Goal: Obtain resource: Download file/media

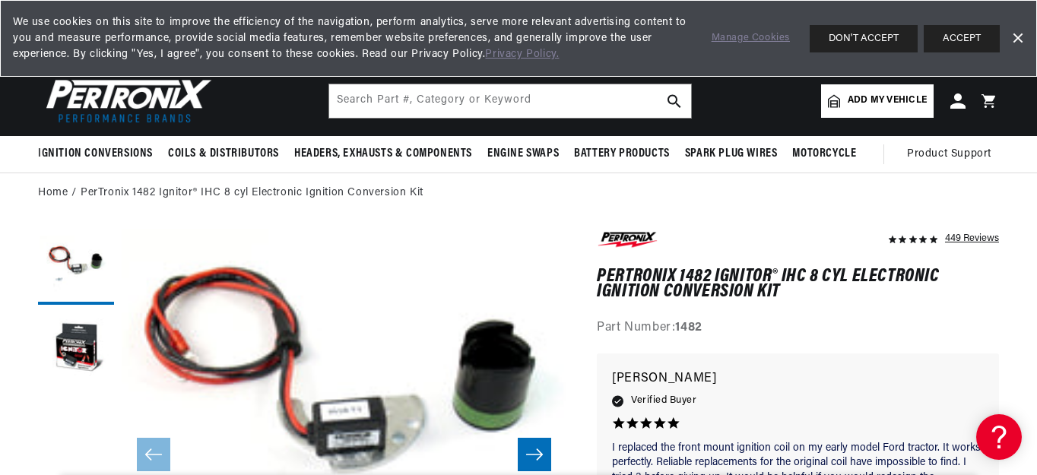
scroll to position [0, 461]
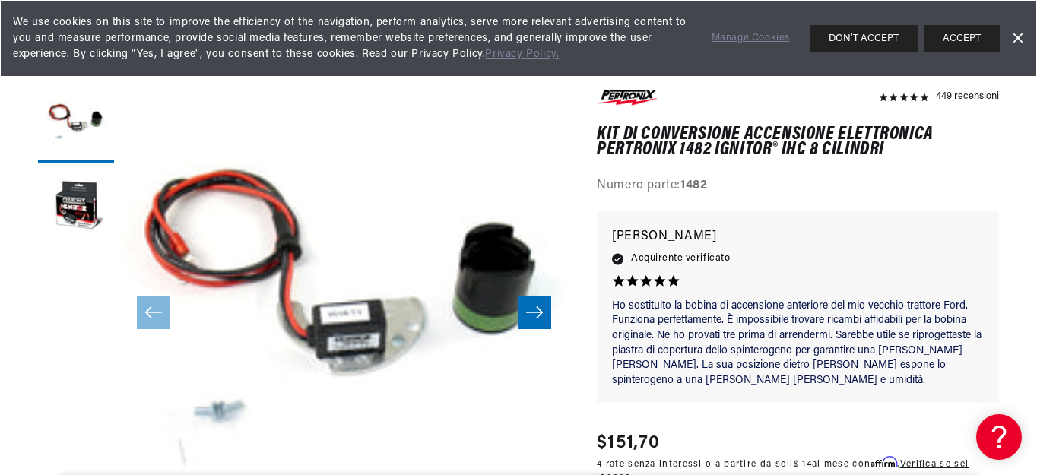
click at [981, 36] on button "ACCEPT" at bounding box center [961, 38] width 76 height 27
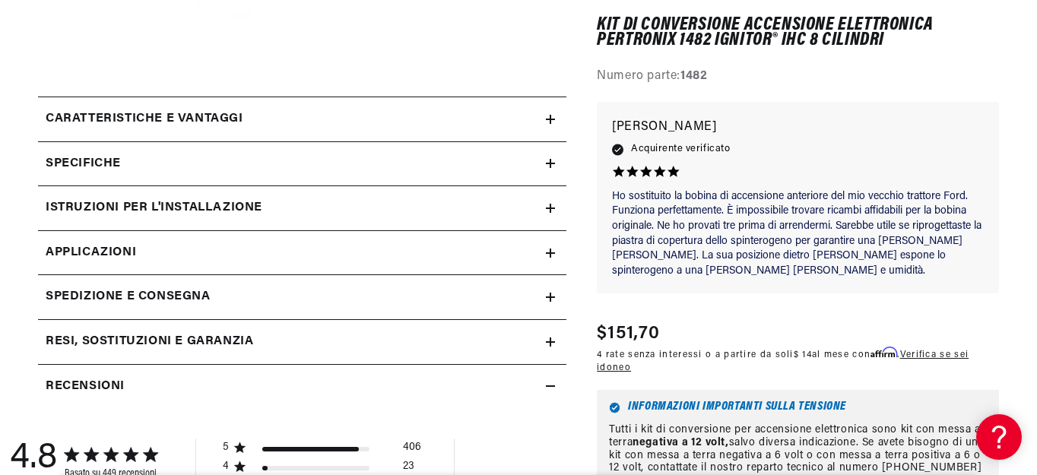
drag, startPoint x: 914, startPoint y: 389, endPoint x: 913, endPoint y: 343, distance: 46.4
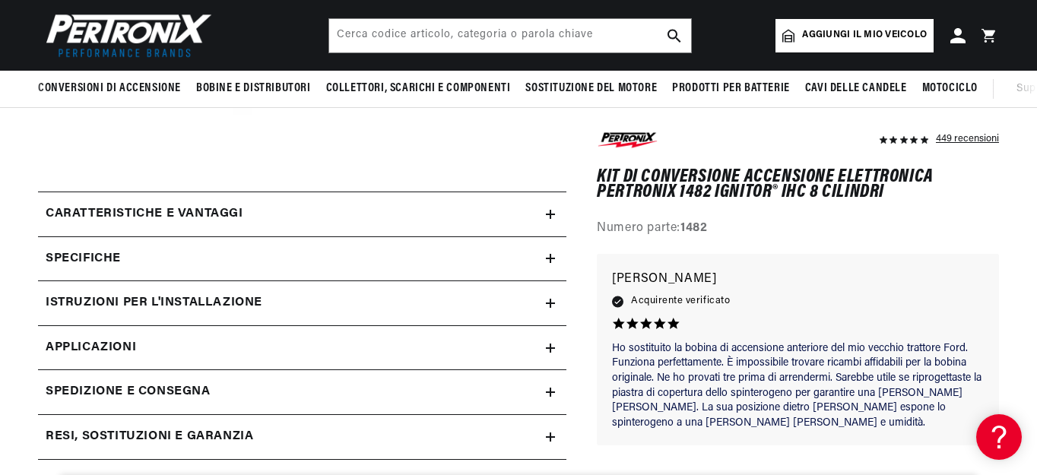
scroll to position [0, 125]
click at [546, 214] on icon at bounding box center [550, 214] width 9 height 0
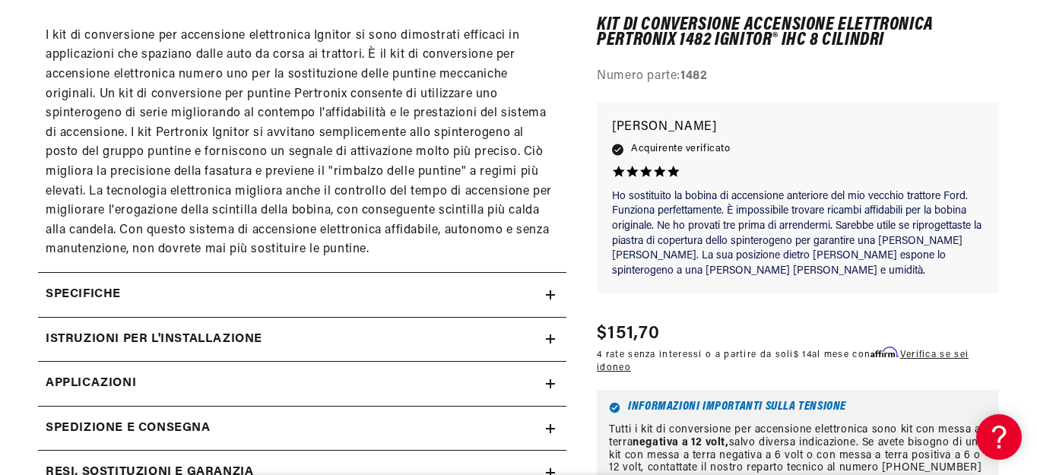
scroll to position [1206, 0]
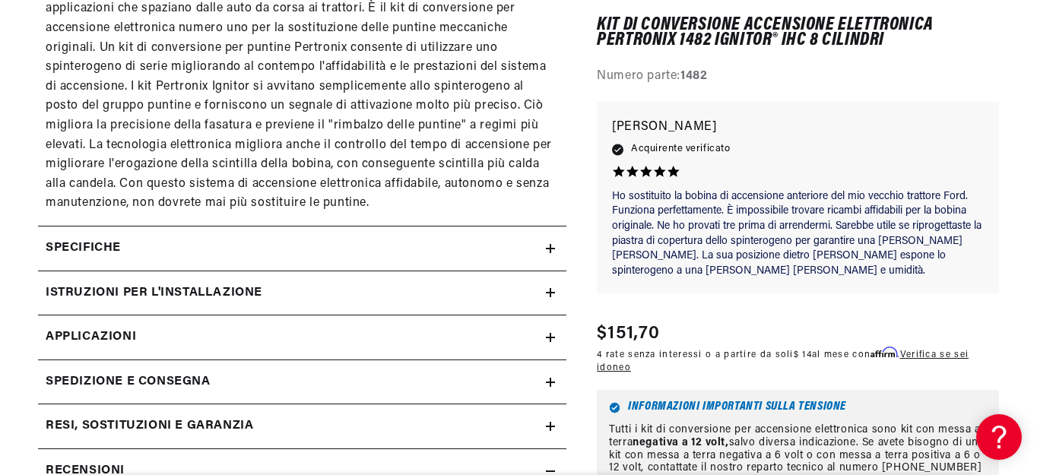
click at [543, 254] on div "Specifiche" at bounding box center [292, 249] width 508 height 20
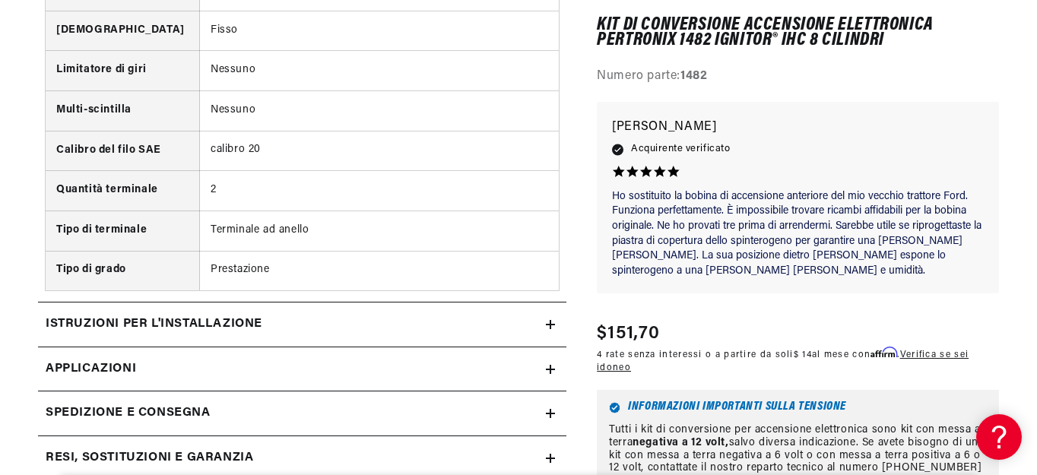
scroll to position [1892, 0]
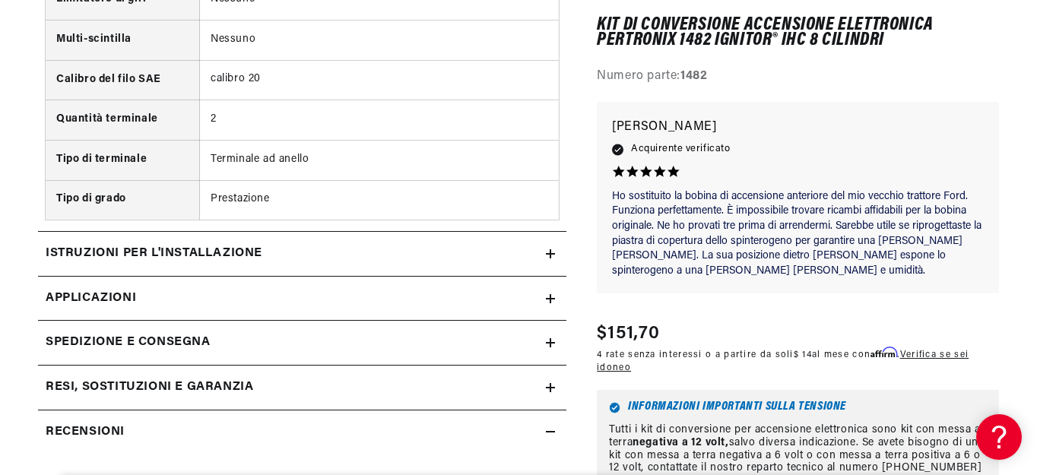
click at [553, 253] on icon at bounding box center [550, 253] width 9 height 9
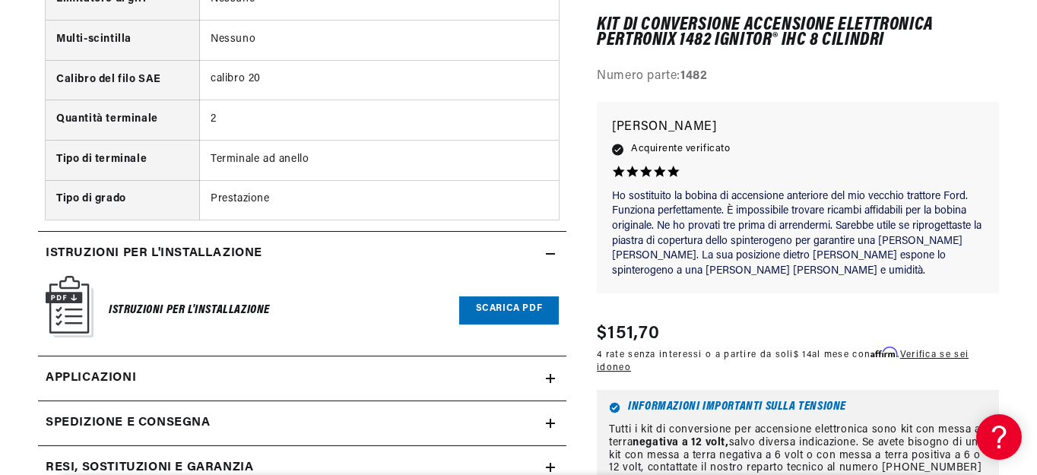
click at [496, 306] on font "Scarica PDF" at bounding box center [509, 308] width 67 height 9
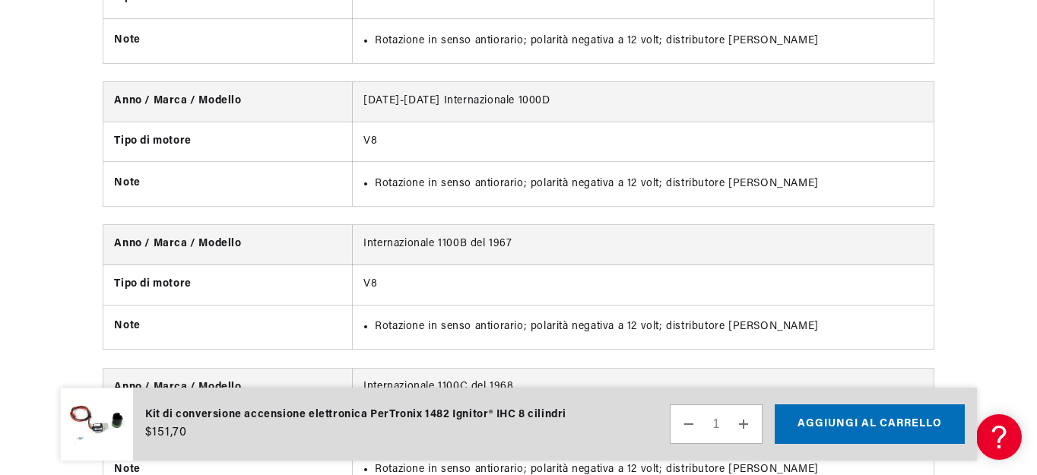
scroll to position [5533, 0]
